Goal: Task Accomplishment & Management: Manage account settings

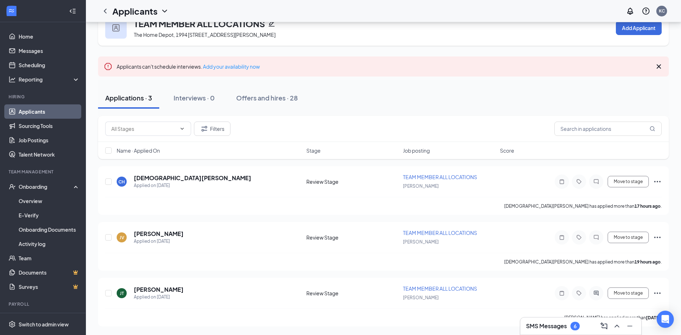
click at [39, 103] on li "Hiring Applicants Sourcing Tools Job Postings Talent Network" at bounding box center [42, 128] width 85 height 68
click at [579, 330] on div "SMS Messages 6" at bounding box center [553, 326] width 54 height 9
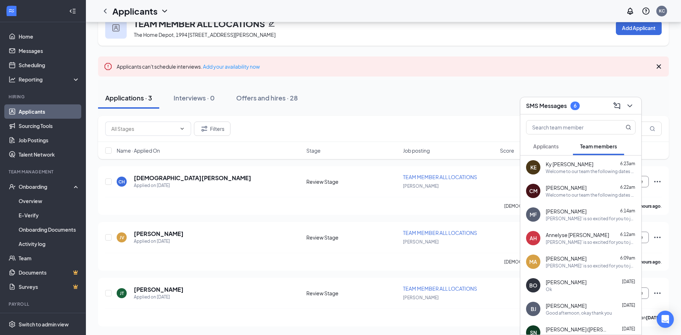
click at [535, 147] on span "Applicants" at bounding box center [545, 146] width 25 height 6
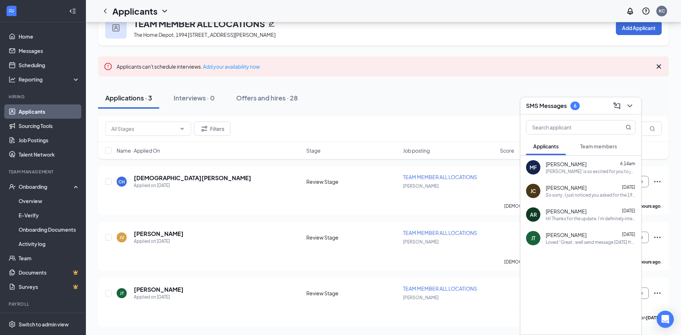
click at [605, 148] on span "Team members" at bounding box center [598, 146] width 37 height 6
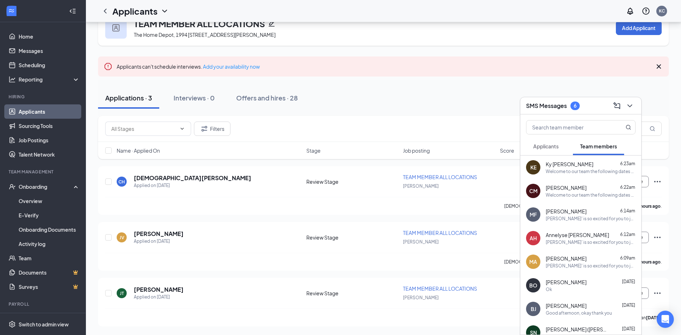
click at [553, 146] on span "Applicants" at bounding box center [545, 146] width 25 height 6
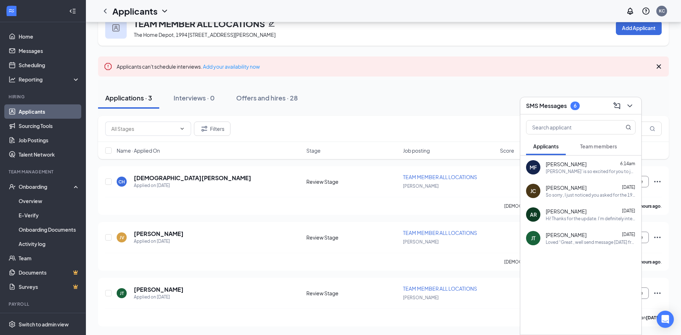
click at [580, 237] on span "[PERSON_NAME]" at bounding box center [565, 234] width 41 height 7
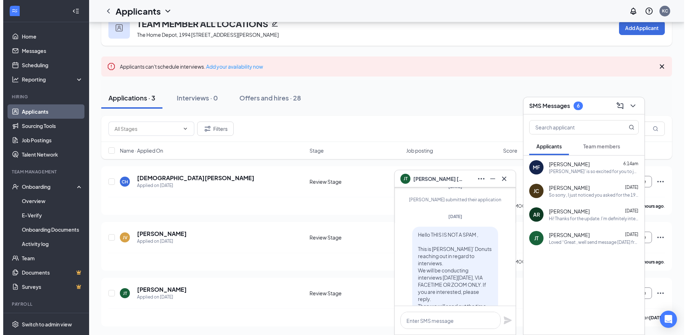
scroll to position [-202, 0]
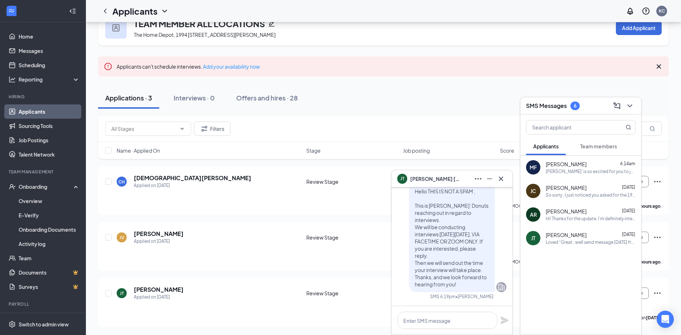
drag, startPoint x: 449, startPoint y: 265, endPoint x: 414, endPoint y: 199, distance: 74.7
click at [414, 199] on p "Hello THIS IS NOT A SPAM , This is [PERSON_NAME]’ Donuts reaching out in regard…" at bounding box center [451, 238] width 74 height 100
copy span "Hello THIS IS NOT A SPAM , This is [PERSON_NAME]’ Donuts reaching out in regard…"
click at [496, 176] on icon "Cross" at bounding box center [500, 179] width 9 height 9
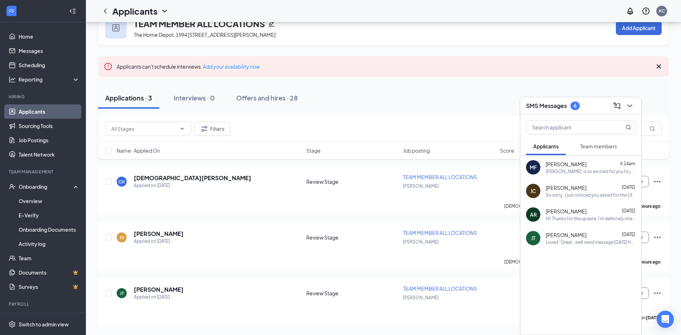
click at [632, 103] on icon "ChevronDown" at bounding box center [629, 106] width 9 height 9
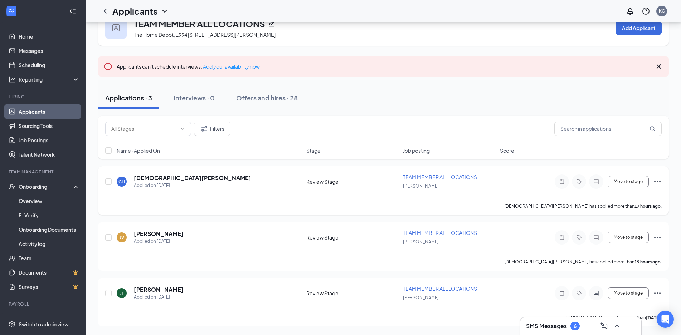
click at [601, 182] on div at bounding box center [596, 182] width 14 height 14
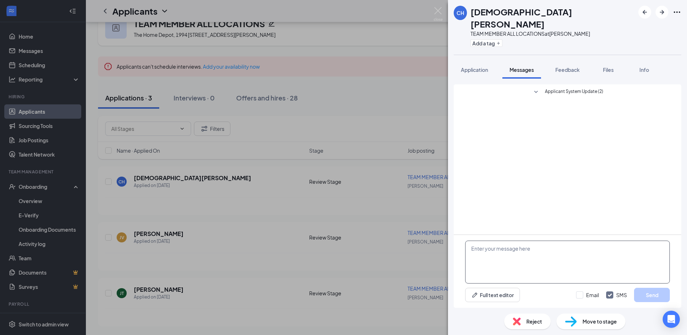
paste textarea "Hello THIS IS NOT A SPAM , This is [PERSON_NAME]’ Donuts reaching out in regard…"
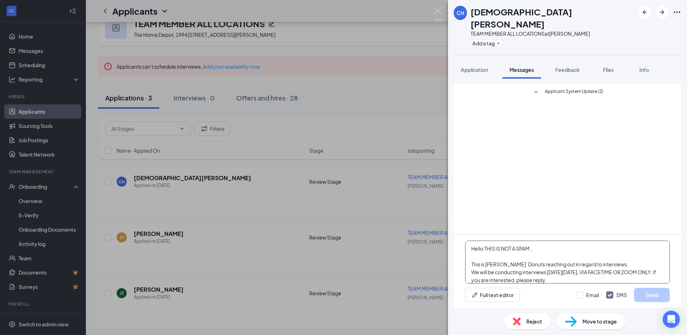
scroll to position [16, 0]
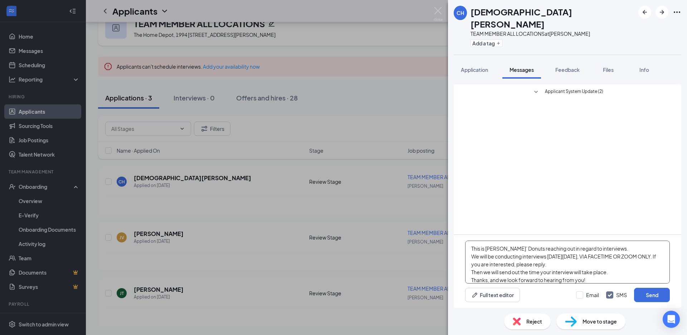
drag, startPoint x: 558, startPoint y: 257, endPoint x: 565, endPoint y: 255, distance: 7.6
click at [565, 255] on textarea "Hello THIS IS NOT A SPAM , This is [PERSON_NAME]’ Donuts reaching out in regard…" at bounding box center [567, 262] width 205 height 43
click at [597, 254] on textarea "Hello THIS IS NOT A SPAM , This is [PERSON_NAME]’ Donuts reaching out in regard…" at bounding box center [567, 262] width 205 height 43
drag, startPoint x: 625, startPoint y: 261, endPoint x: 624, endPoint y: 264, distance: 3.6
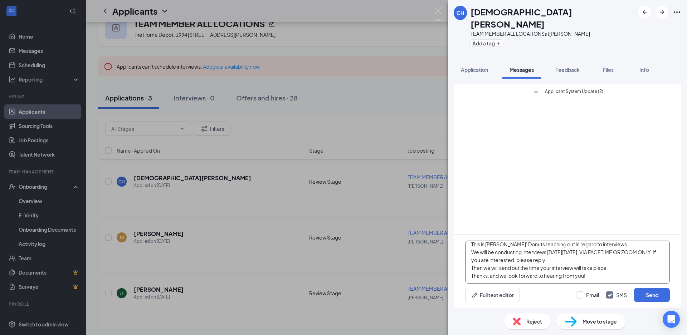
click at [624, 296] on div "Hello THIS IS NOT A SPAM , This is [PERSON_NAME]’ Donuts reaching out in regard…" at bounding box center [566, 271] width 227 height 73
click at [624, 264] on textarea "Hello THIS IS NOT A SPAM , This is [PERSON_NAME]’ Donuts reaching out in regard…" at bounding box center [567, 262] width 205 height 43
type textarea "Hello THIS IS NOT A SPAM , This is [PERSON_NAME]’ Donuts reaching out in regard…"
click at [590, 289] on div "Email SMS Send" at bounding box center [623, 295] width 94 height 14
click at [589, 292] on input "Email" at bounding box center [587, 294] width 23 height 7
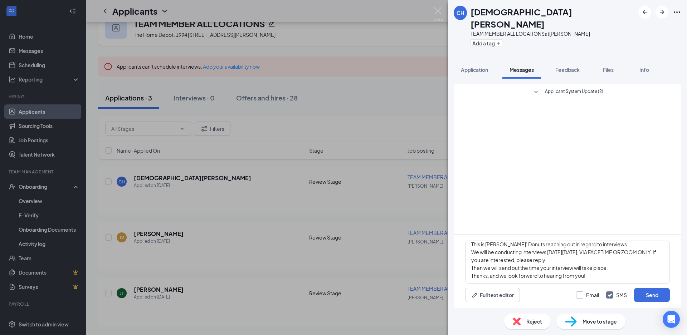
checkbox input "true"
click at [664, 292] on button "Send" at bounding box center [652, 295] width 36 height 14
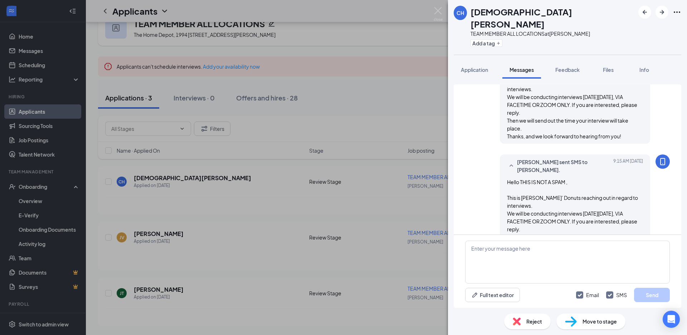
scroll to position [76, 0]
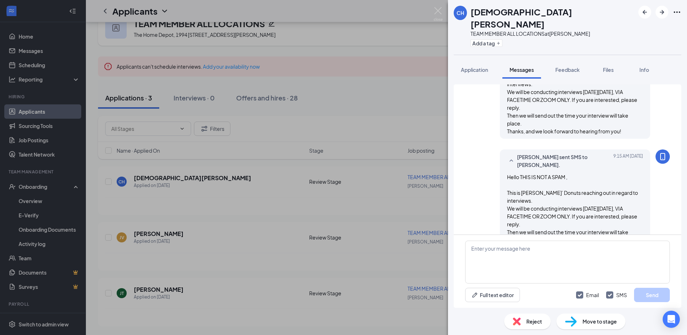
drag, startPoint x: 615, startPoint y: 223, endPoint x: 506, endPoint y: 156, distance: 127.3
click at [507, 173] on div "Hello THIS IS NOT A SPAM , This is [PERSON_NAME]’ Donuts reaching out in regard…" at bounding box center [575, 212] width 136 height 79
copy span "Hello THIS IS NOT A SPAM , This is [PERSON_NAME]’ Donuts reaching out in regard…"
click at [434, 6] on div "CH [PERSON_NAME] TEAM MEMBER ALL LOCATIONS at [PERSON_NAME] Add a tag Applicati…" at bounding box center [343, 167] width 687 height 335
click at [436, 9] on img at bounding box center [437, 14] width 9 height 14
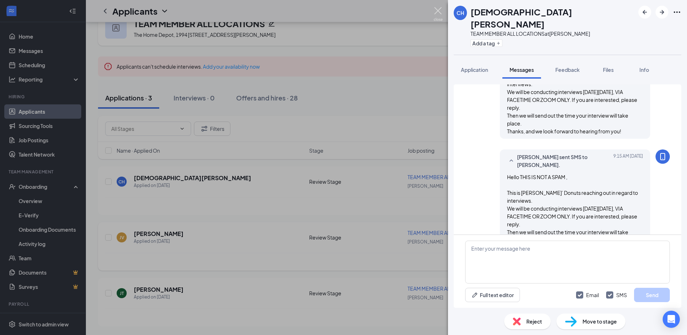
click at [436, 10] on img at bounding box center [437, 14] width 9 height 14
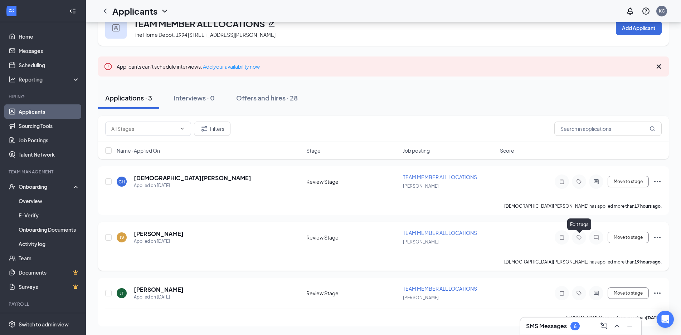
drag, startPoint x: 580, startPoint y: 236, endPoint x: 594, endPoint y: 239, distance: 14.9
click at [580, 236] on icon "Tag" at bounding box center [578, 238] width 9 height 6
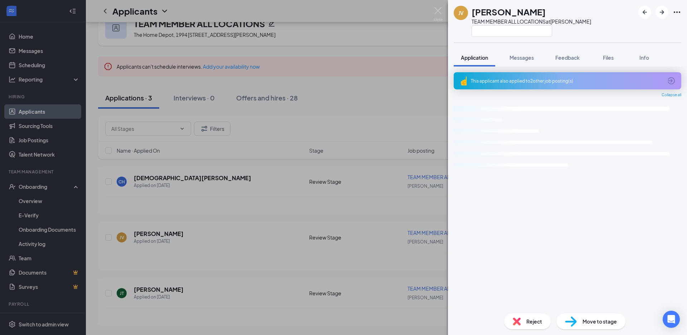
click at [438, 15] on img at bounding box center [437, 14] width 9 height 14
click at [430, 15] on div "Applicants KC" at bounding box center [386, 11] width 601 height 22
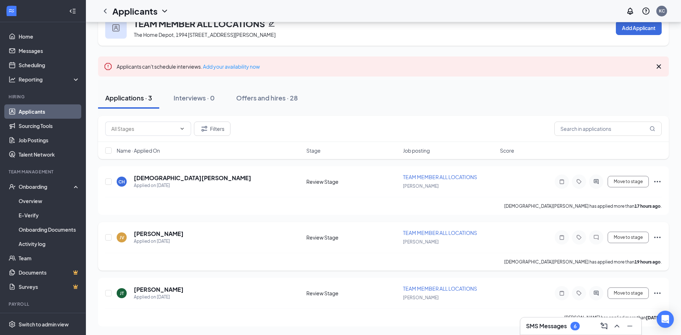
click at [597, 232] on div at bounding box center [596, 237] width 14 height 14
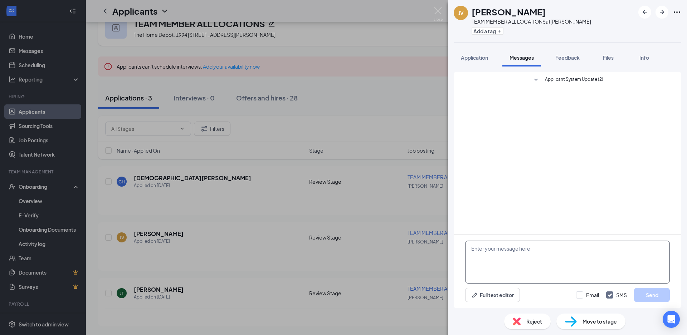
paste textarea "Hello THIS IS NOT A SPAM , This is [PERSON_NAME]’ Donuts reaching out in regard…"
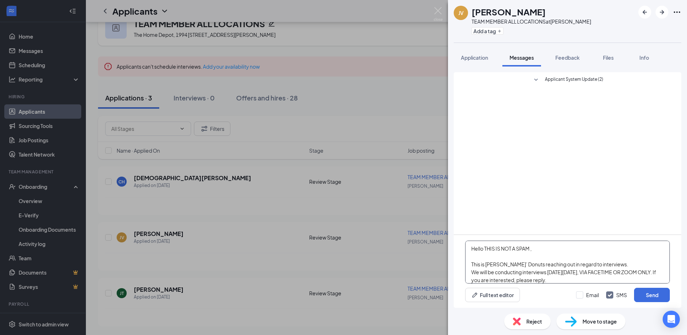
scroll to position [16, 0]
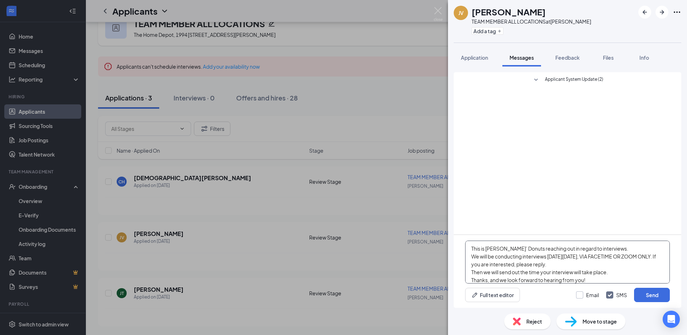
type textarea "Hello THIS IS NOT A SPAM , This is [PERSON_NAME]’ Donuts reaching out in regard…"
click at [582, 292] on input "Email" at bounding box center [587, 294] width 23 height 7
checkbox input "true"
click at [662, 293] on button "Send" at bounding box center [652, 295] width 36 height 14
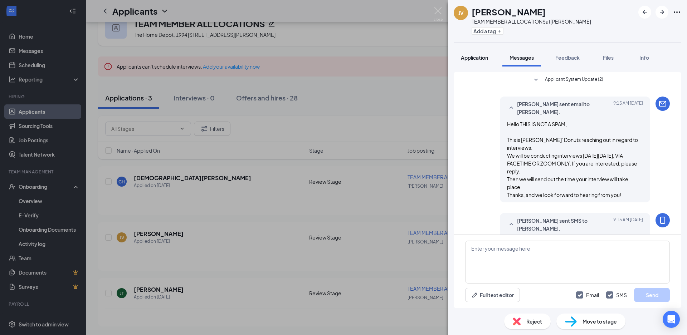
click at [479, 63] on button "Application" at bounding box center [473, 58] width 41 height 18
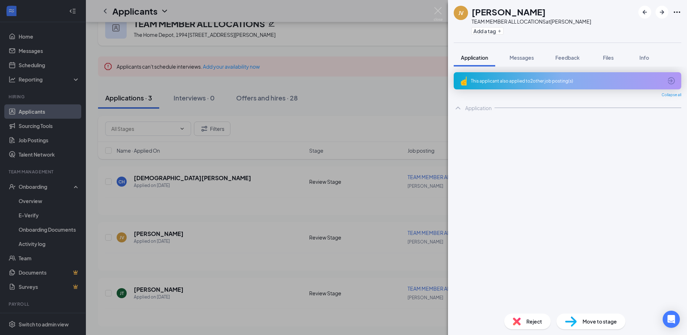
click at [475, 57] on span "Application" at bounding box center [474, 57] width 27 height 6
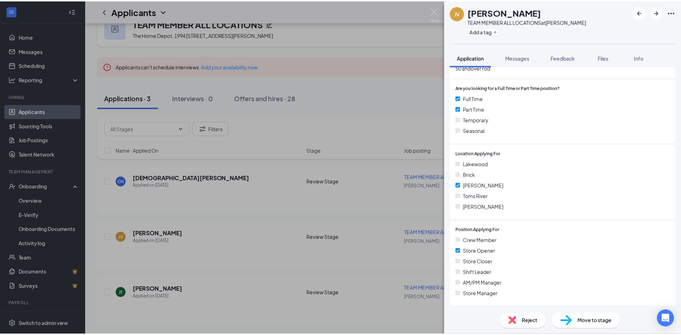
scroll to position [199, 0]
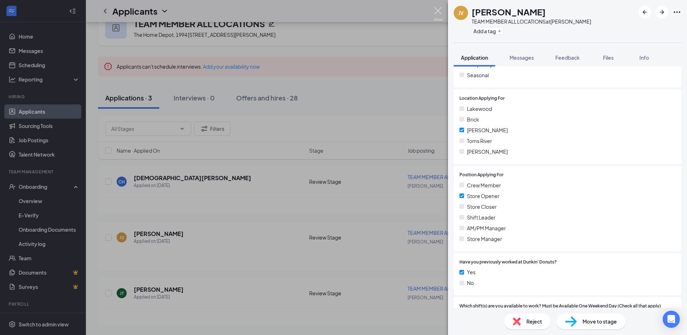
click at [437, 12] on img at bounding box center [437, 14] width 9 height 14
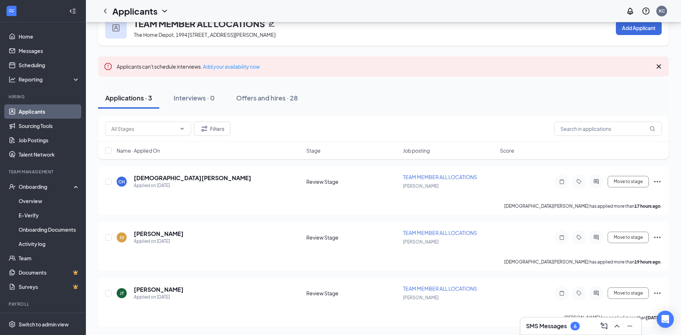
click at [50, 114] on link "Applicants" at bounding box center [49, 111] width 61 height 14
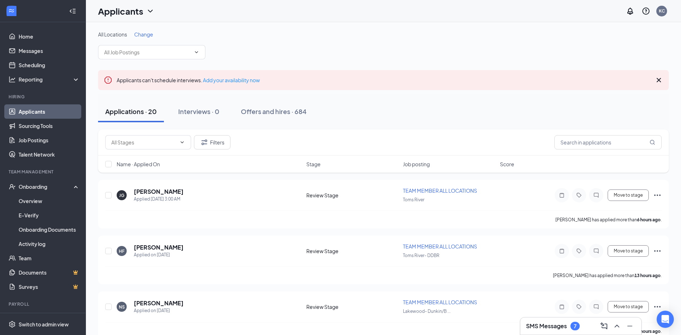
click at [553, 321] on div "SMS Messages 7" at bounding box center [580, 325] width 109 height 11
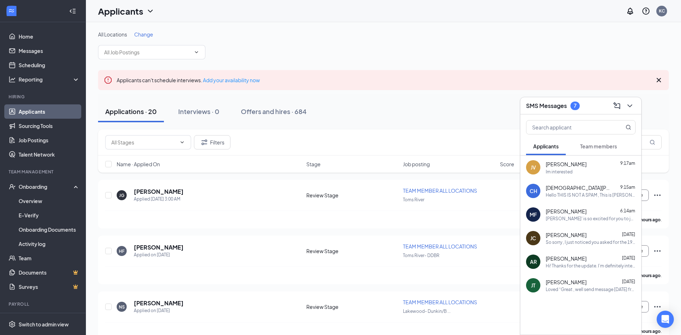
click at [594, 163] on div "[DEMOGRAPHIC_DATA][PERSON_NAME] 9:17am" at bounding box center [590, 164] width 90 height 8
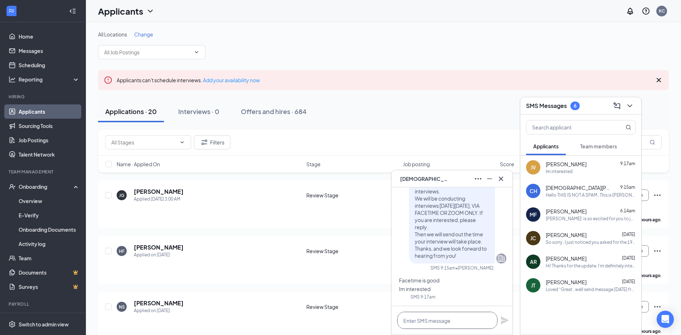
click at [423, 314] on textarea at bounding box center [447, 320] width 100 height 17
type textarea "c"
type textarea "t"
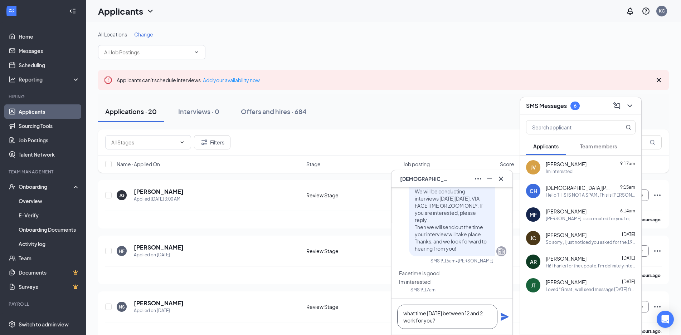
type textarea "what time [DATE] between 12 and 2 work for you?"
click at [506, 317] on icon "Plane" at bounding box center [504, 317] width 8 height 8
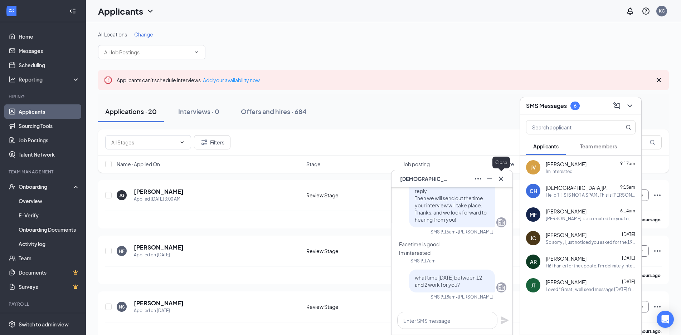
click at [502, 175] on icon "Cross" at bounding box center [500, 179] width 9 height 9
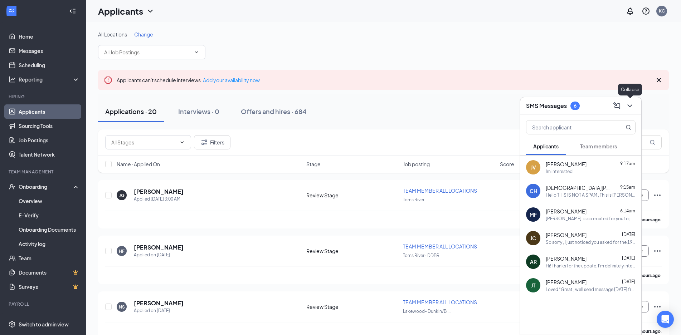
click at [624, 103] on button at bounding box center [629, 105] width 11 height 11
